Goal: Task Accomplishment & Management: Manage account settings

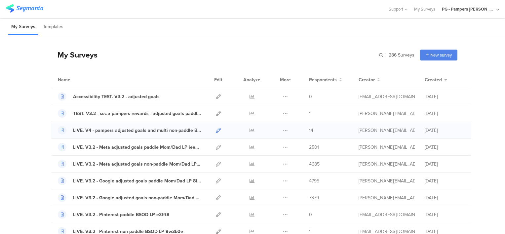
click at [216, 130] on icon at bounding box center [218, 130] width 5 height 5
click at [246, 130] on div at bounding box center [252, 130] width 20 height 17
click at [167, 130] on div "LIVE. V4 - pampers adjusted goals and multi non-paddle BSOD LP c5s842" at bounding box center [137, 130] width 128 height 7
click at [381, 56] on input "text" at bounding box center [368, 55] width 93 height 11
click at [459, 32] on div "My Surveys Templates" at bounding box center [252, 26] width 505 height 17
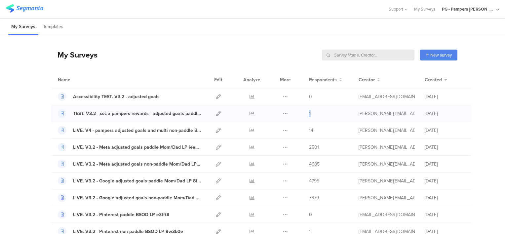
drag, startPoint x: 305, startPoint y: 113, endPoint x: 325, endPoint y: 116, distance: 19.7
click at [325, 116] on div "TEST. V3.2 - ssc x pampers rewards - adjusted goals paddle BSOD LP ec6ede Dupli…" at bounding box center [261, 113] width 420 height 17
drag, startPoint x: 325, startPoint y: 116, endPoint x: 301, endPoint y: 128, distance: 26.5
click at [301, 128] on div "LIVE. V4 - pampers adjusted goals and multi non-paddle BSOD LP c5s842 Duplicate…" at bounding box center [261, 130] width 420 height 17
drag, startPoint x: 301, startPoint y: 128, endPoint x: 314, endPoint y: 131, distance: 12.6
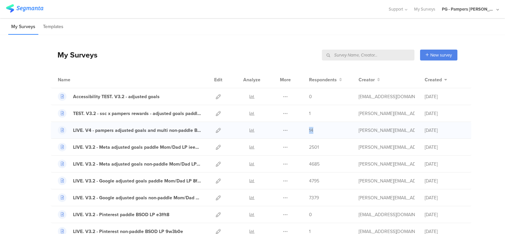
click at [314, 131] on div "14" at bounding box center [329, 130] width 40 height 7
drag, startPoint x: 395, startPoint y: 133, endPoint x: 296, endPoint y: 129, distance: 99.2
click at [296, 129] on div "LIVE. V4 - pampers adjusted goals and multi non-paddle BSOD LP c5s842 Duplicate…" at bounding box center [261, 130] width 420 height 17
drag, startPoint x: 453, startPoint y: 130, endPoint x: 303, endPoint y: 129, distance: 150.7
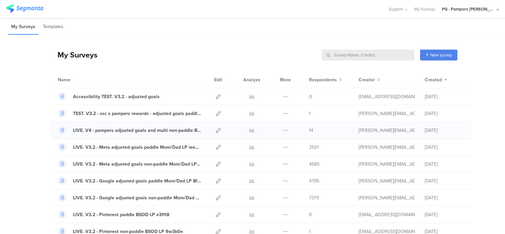
drag, startPoint x: 472, startPoint y: 124, endPoint x: 35, endPoint y: 125, distance: 437.1
drag, startPoint x: 34, startPoint y: 125, endPoint x: 30, endPoint y: 127, distance: 4.3
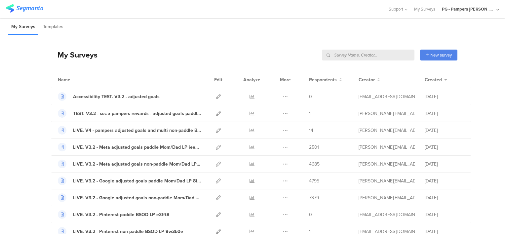
drag, startPoint x: 32, startPoint y: 136, endPoint x: 476, endPoint y: 132, distance: 444.4
drag, startPoint x: 476, startPoint y: 132, endPoint x: 487, endPoint y: 171, distance: 40.4
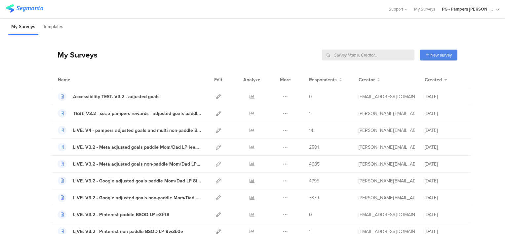
drag, startPoint x: 454, startPoint y: 131, endPoint x: 30, endPoint y: 128, distance: 423.9
drag, startPoint x: 30, startPoint y: 128, endPoint x: 19, endPoint y: 147, distance: 22.0
